Goal: Check status: Check status

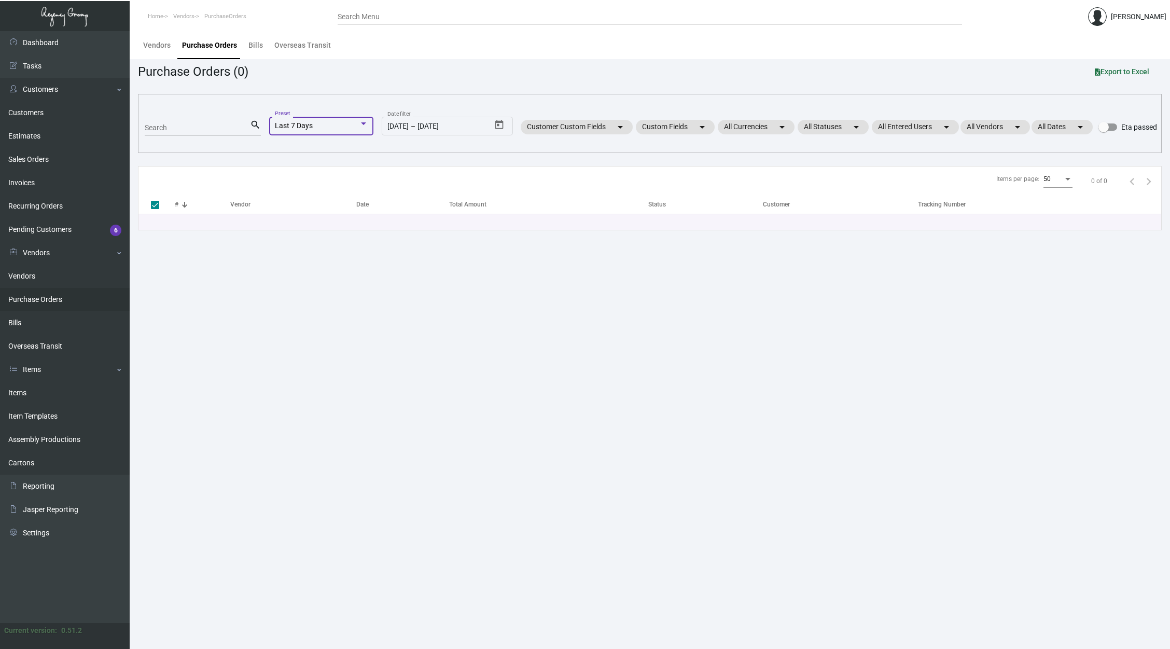
click at [307, 126] on div "Last 7 Days" at bounding box center [317, 126] width 84 height 8
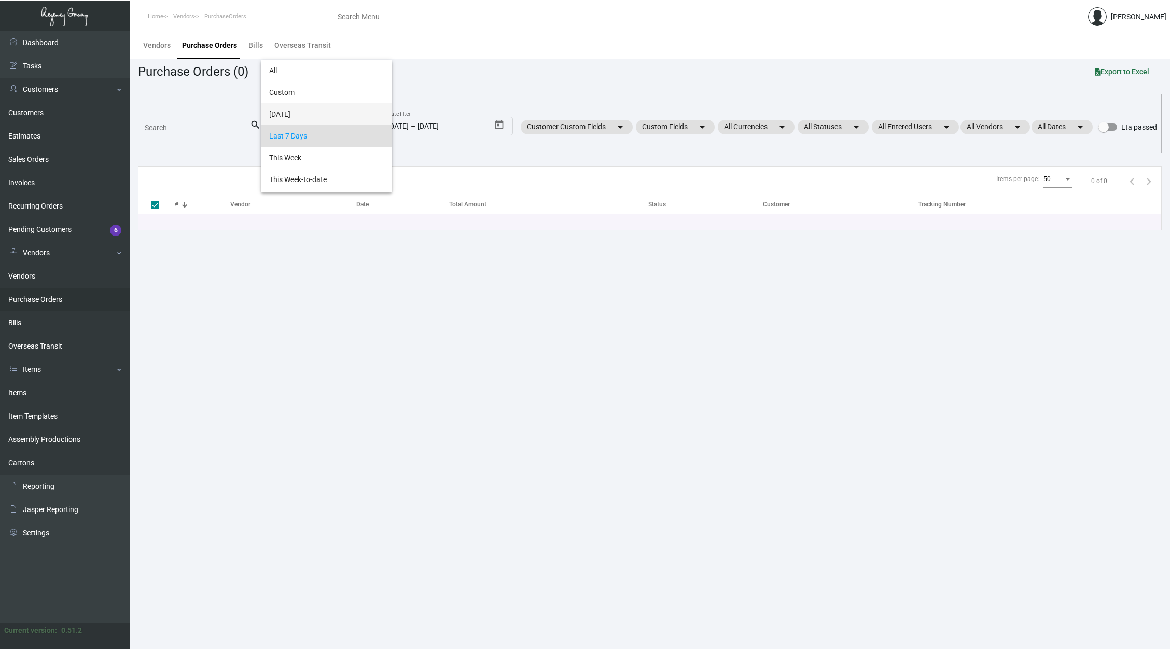
scroll to position [10, 0]
click at [288, 70] on span "All" at bounding box center [326, 61] width 115 height 22
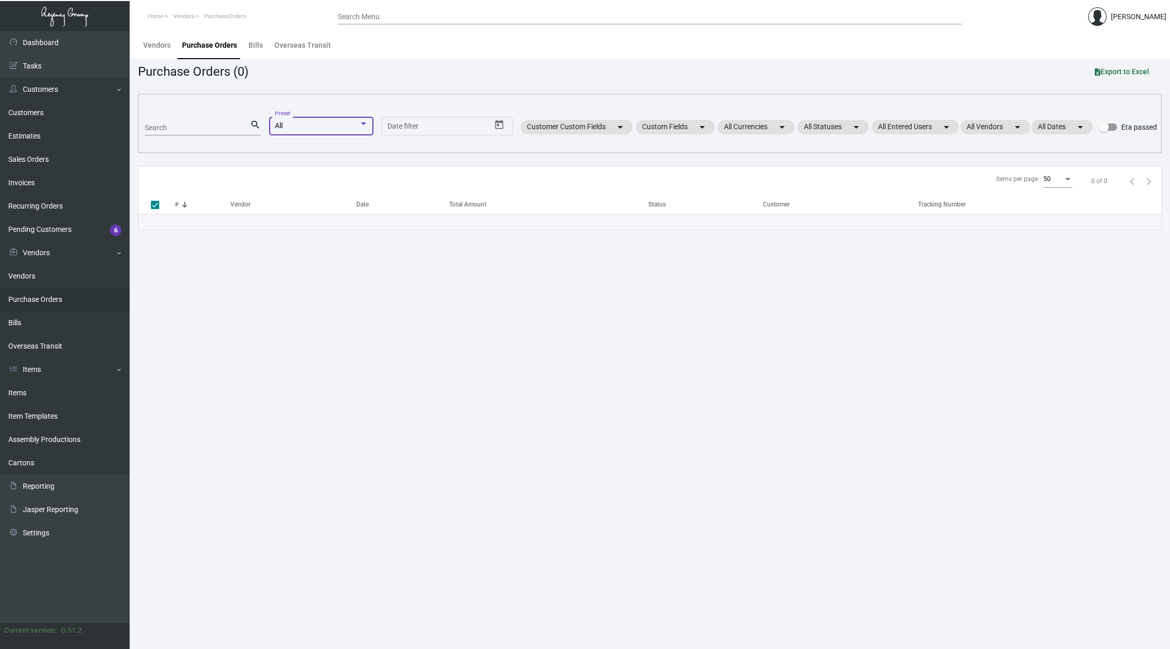
scroll to position [0, 0]
checkbox input "false"
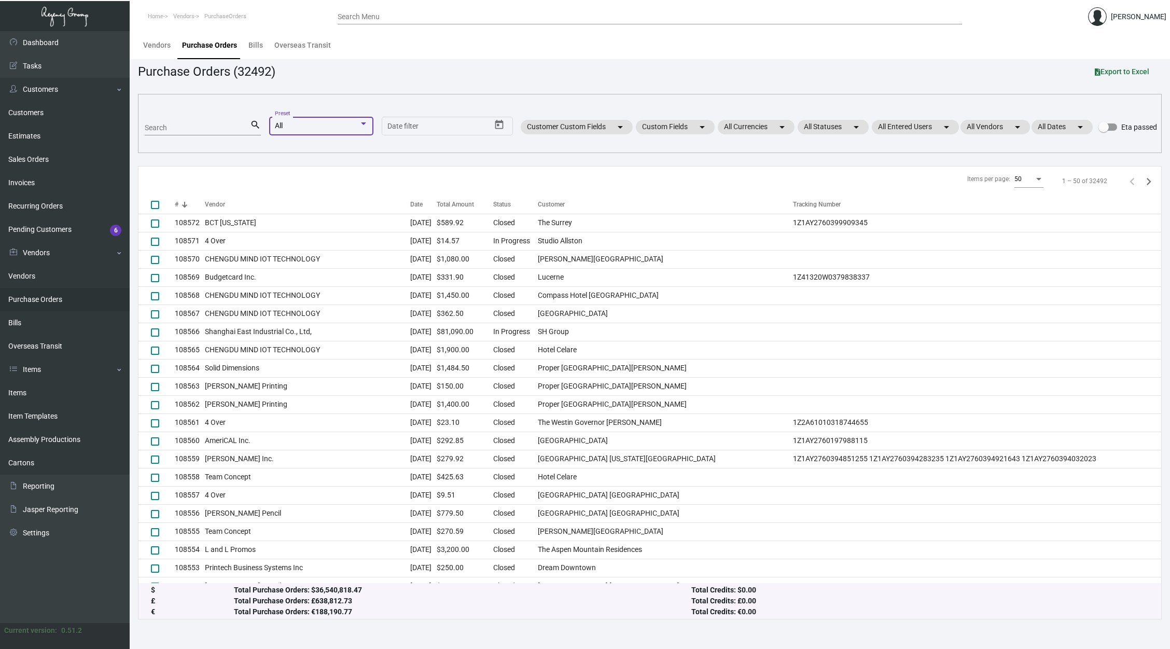
click at [214, 131] on input "Search" at bounding box center [197, 128] width 105 height 8
paste input "103721"
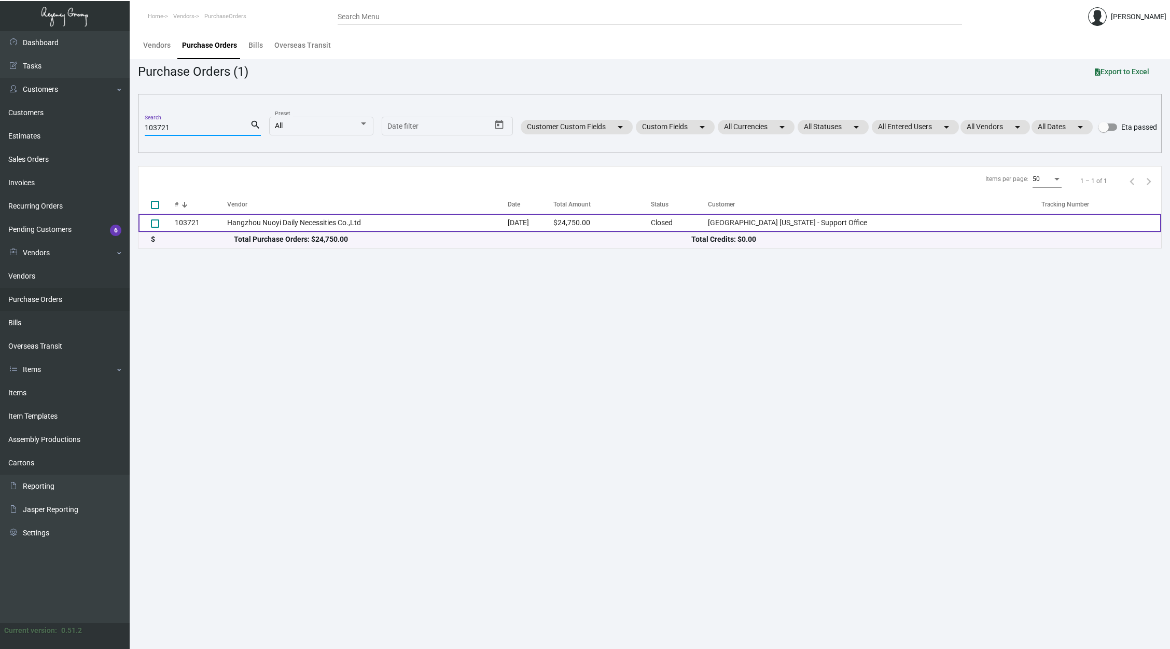
type input "103721"
click at [329, 228] on td "Hangzhou Nuoyi Daily Necessities Co.,Ltd" at bounding box center [367, 223] width 280 height 18
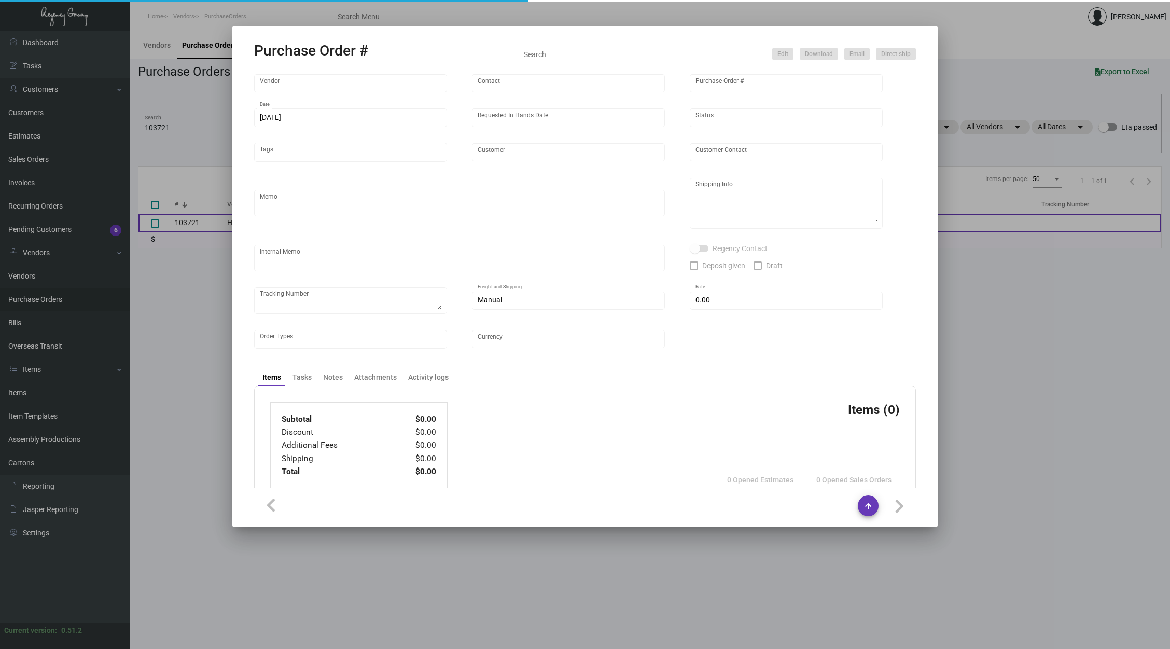
type input "Hangzhou Nuoyi Daily Necessities Co.,Ltd"
type input "[PERSON_NAME]"
type input "103721"
type input "[DATE]"
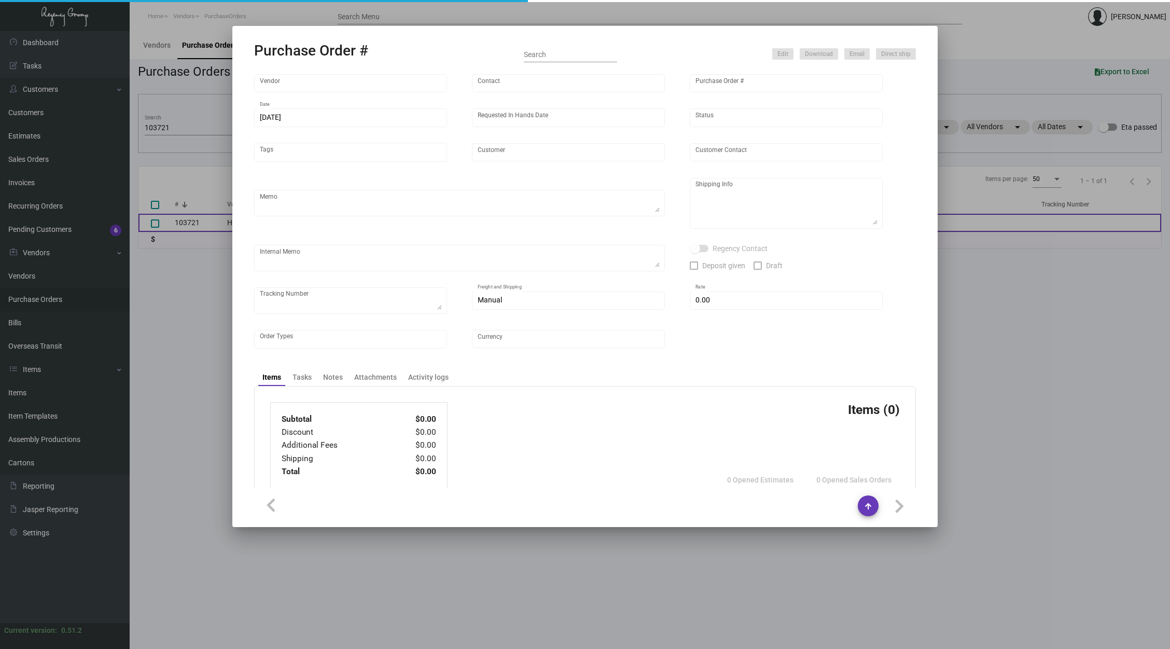
type input "[GEOGRAPHIC_DATA] [US_STATE] - Support Office"
type textarea "Please ship half right away by boat to our NJ warehouse, and the remaining quan…"
type textarea "Regency Group NJ - [PERSON_NAME] [STREET_ADDRESS]"
checkbox input "true"
type input "$ 0.00"
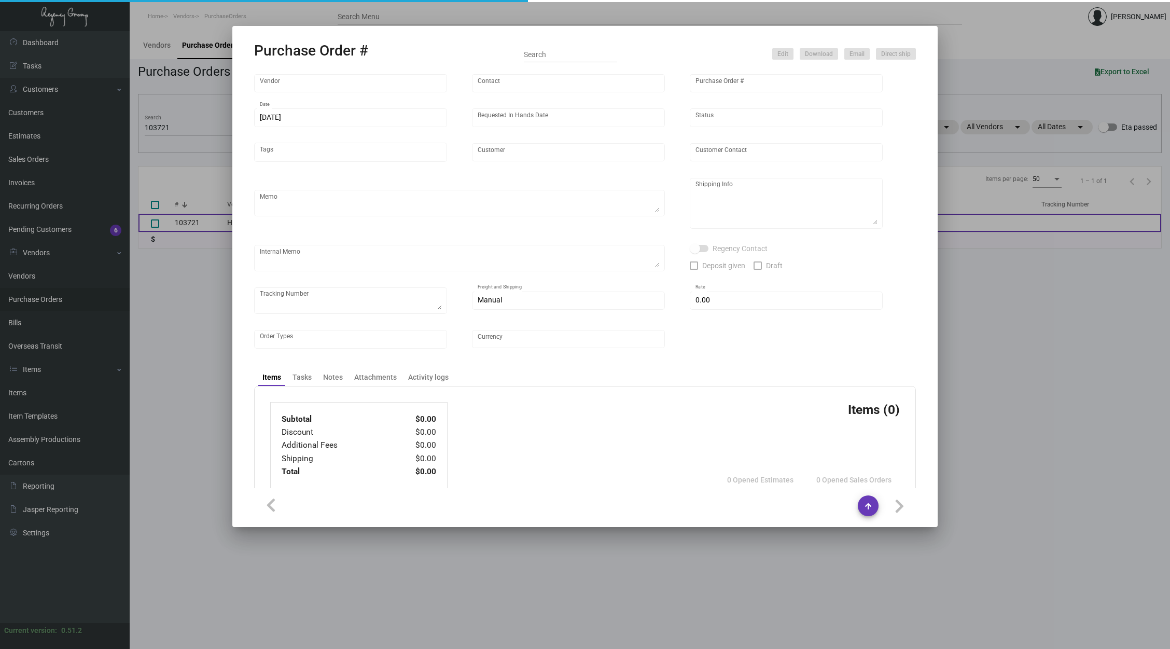
type input "United States Dollar $"
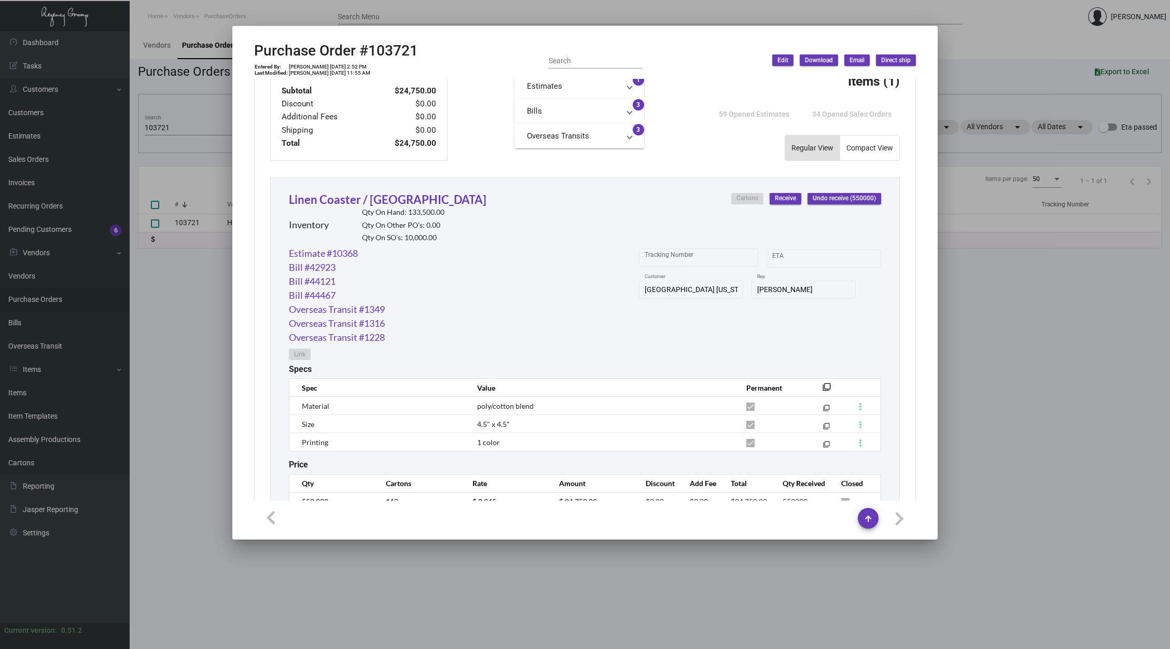
scroll to position [432, 0]
